Goal: Task Accomplishment & Management: Manage account settings

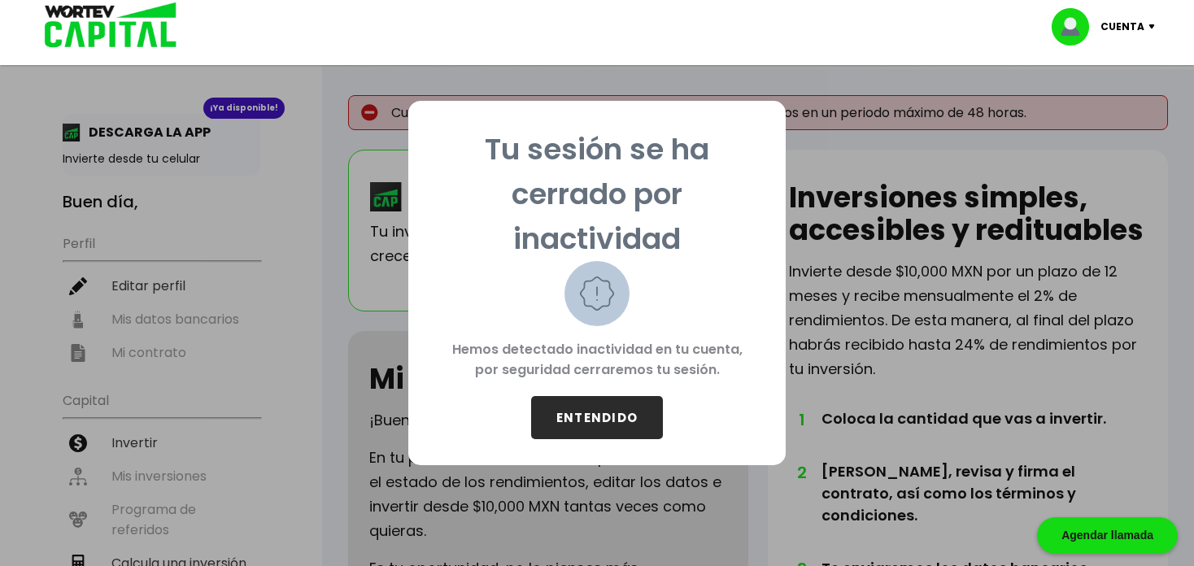
click at [608, 417] on button "ENTENDIDO" at bounding box center [597, 417] width 132 height 43
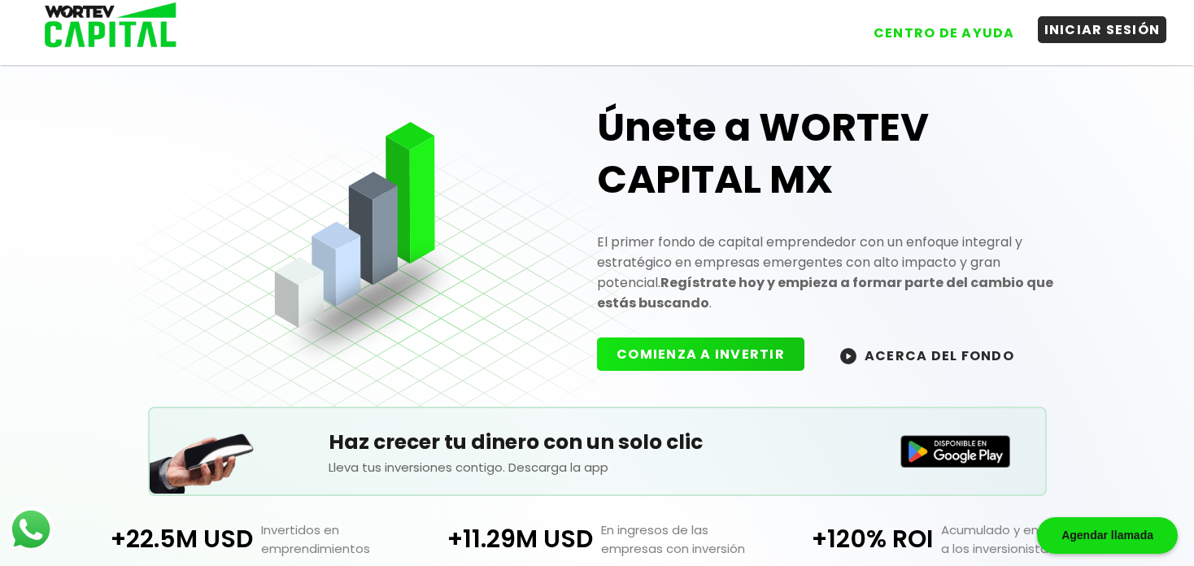
click at [1096, 33] on button "INICIAR SESIÓN" at bounding box center [1102, 29] width 129 height 27
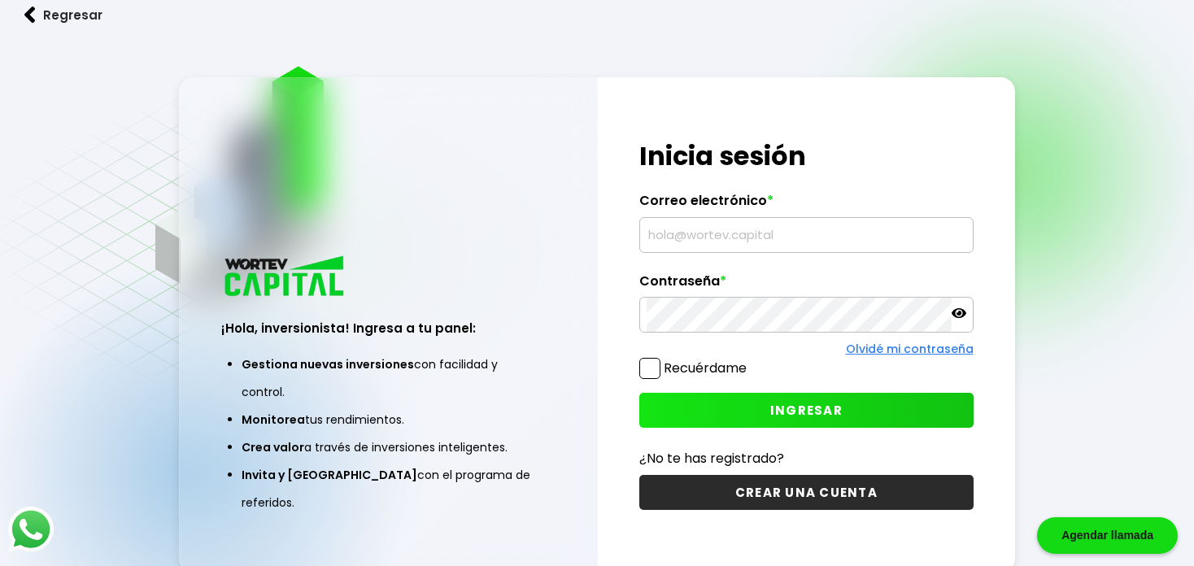
type input "[EMAIL_ADDRESS][DOMAIN_NAME]"
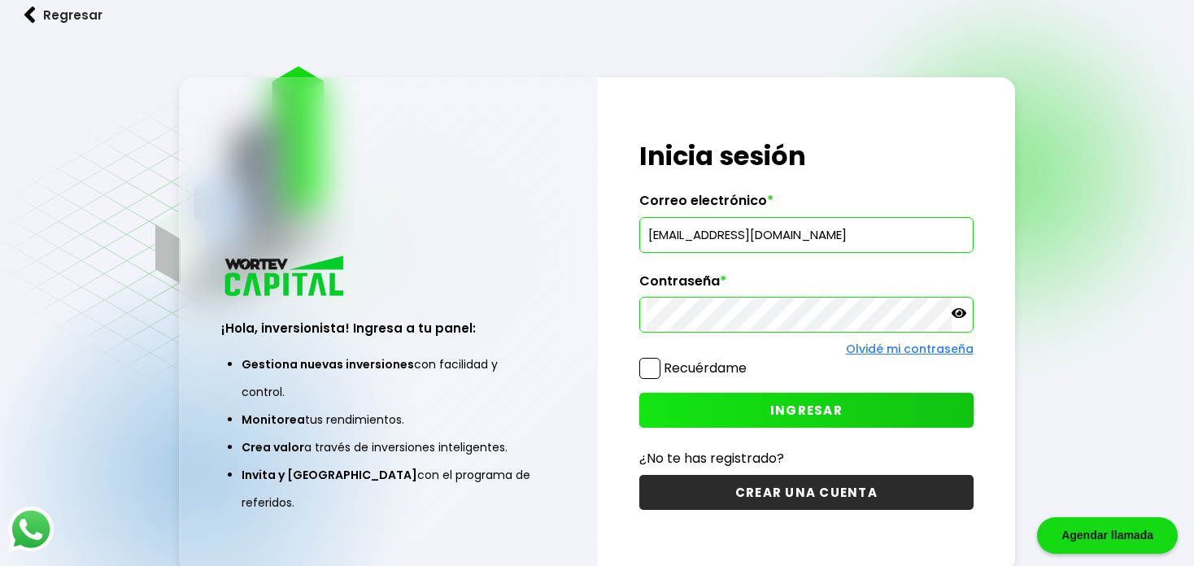
click at [705, 360] on label "Recuérdame" at bounding box center [705, 368] width 83 height 19
click at [750, 360] on input "Recuérdame" at bounding box center [750, 360] width 0 height 0
click at [751, 403] on button "INGRESAR" at bounding box center [807, 410] width 334 height 35
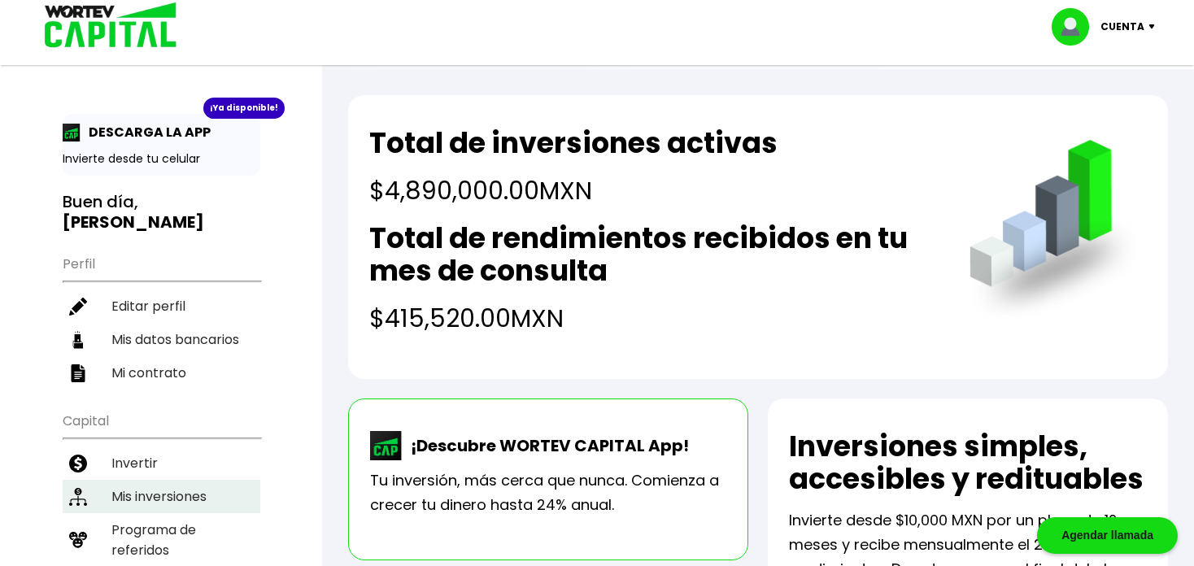
click at [153, 480] on li "Mis inversiones" at bounding box center [162, 496] width 198 height 33
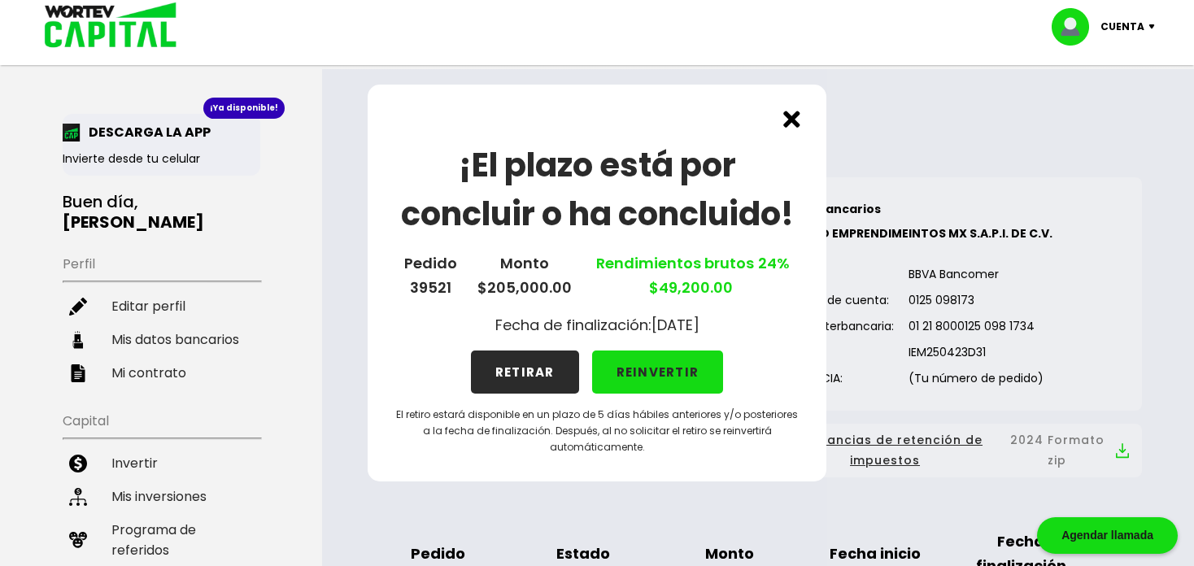
click at [539, 375] on button "RETIRAR" at bounding box center [525, 372] width 108 height 43
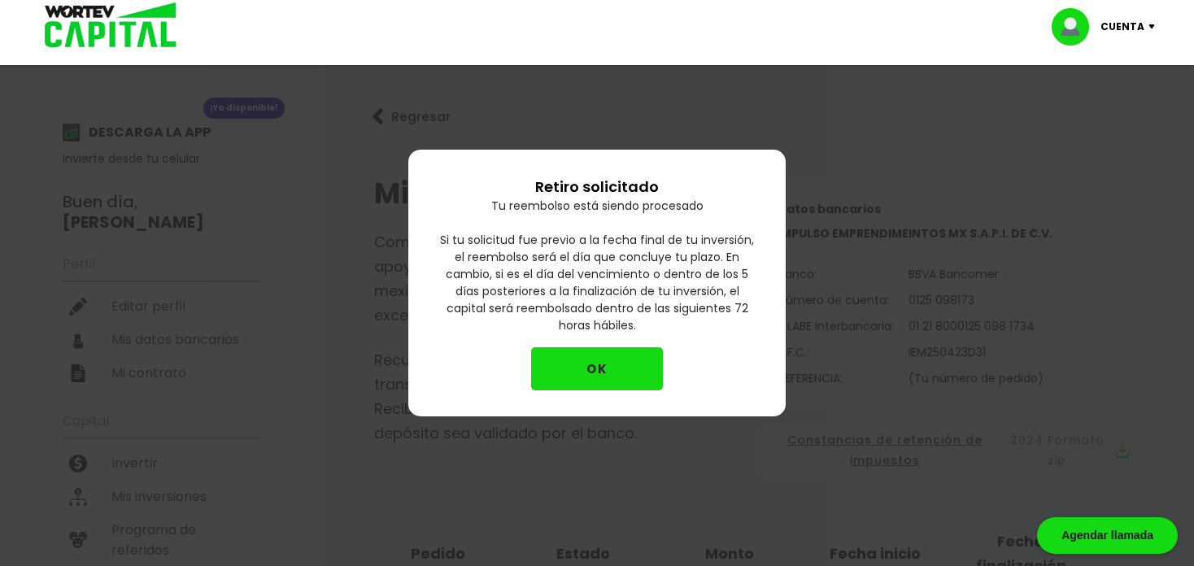
click at [588, 375] on button "OK" at bounding box center [597, 368] width 132 height 43
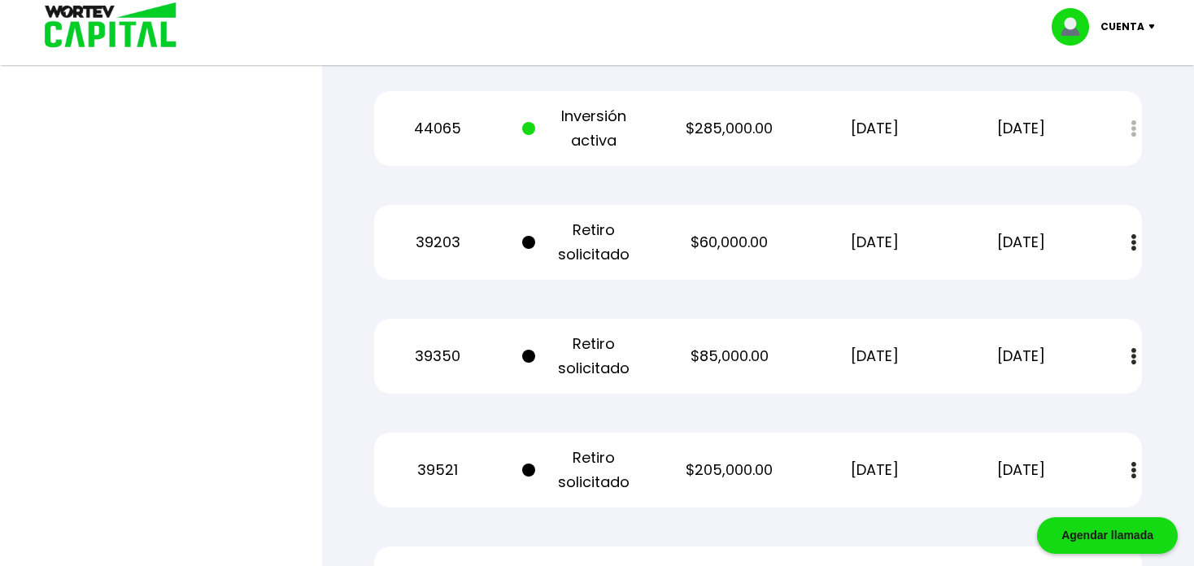
scroll to position [4030, 0]
